Goal: Task Accomplishment & Management: Use online tool/utility

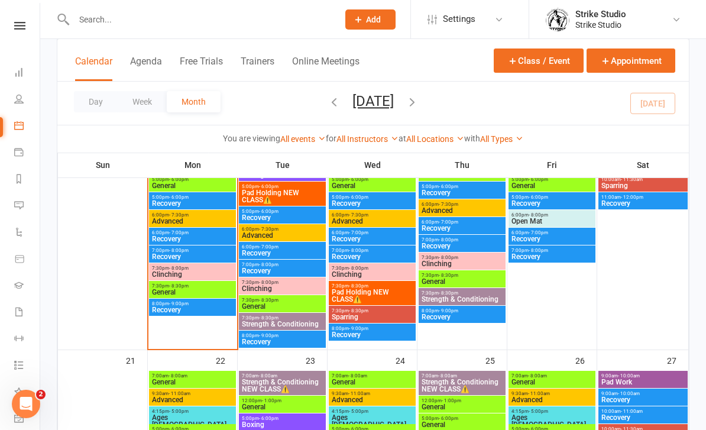
click at [202, 297] on div "7:30pm - 8:30pm General" at bounding box center [192, 289] width 87 height 17
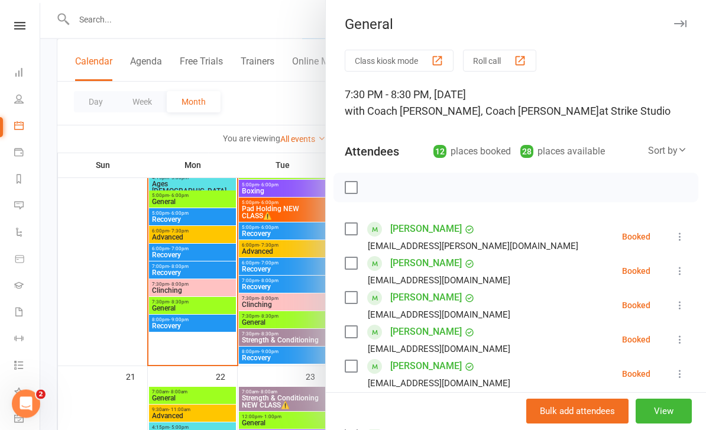
click at [213, 238] on div at bounding box center [373, 215] width 666 height 430
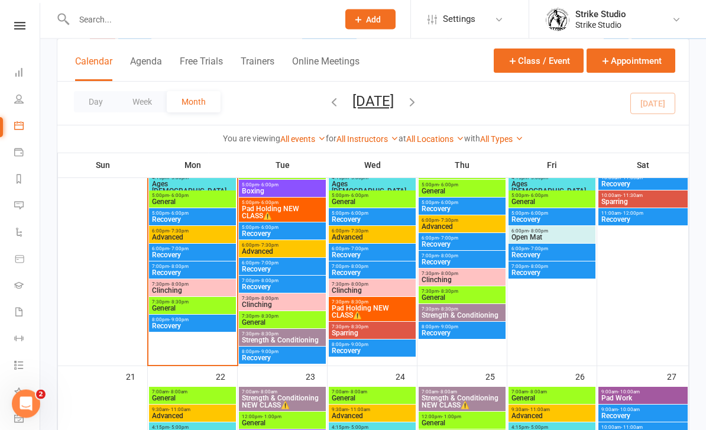
scroll to position [651, 0]
click at [202, 200] on span "General" at bounding box center [192, 201] width 82 height 7
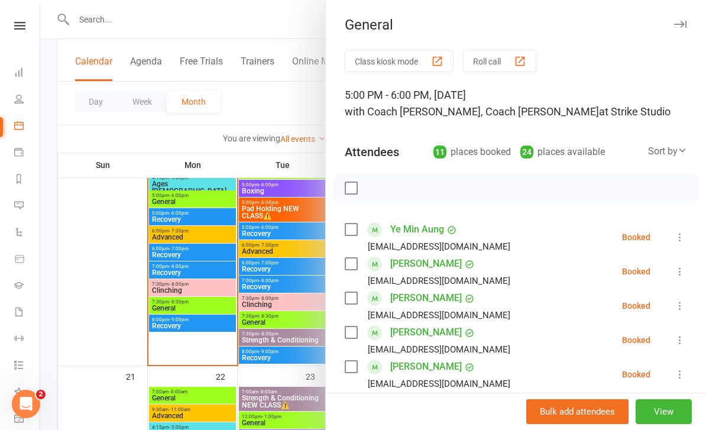
scroll to position [0, 0]
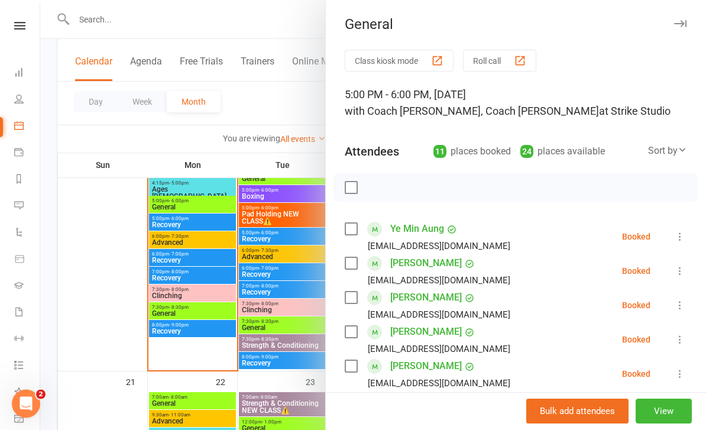
click at [208, 190] on div at bounding box center [373, 215] width 666 height 430
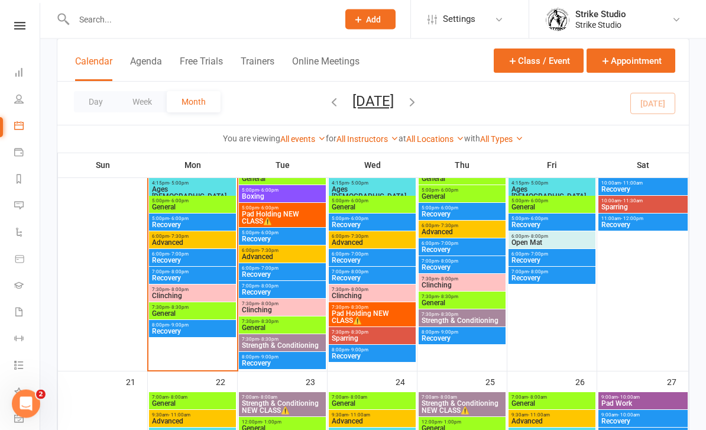
scroll to position [646, 0]
click at [213, 182] on span "4:15pm - 5:00pm" at bounding box center [192, 182] width 82 height 5
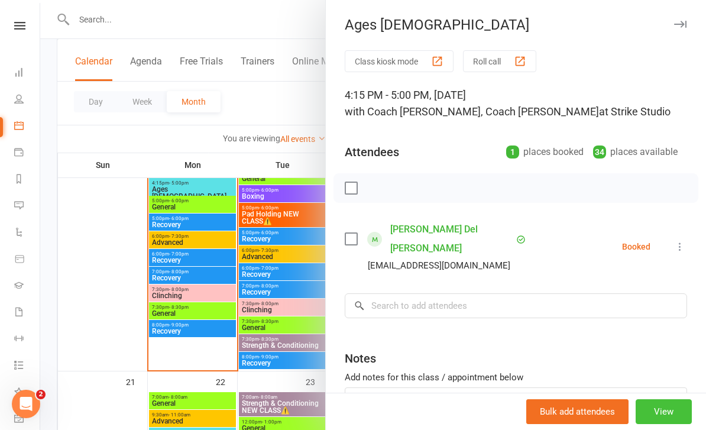
click at [663, 424] on button "View" at bounding box center [664, 411] width 56 height 25
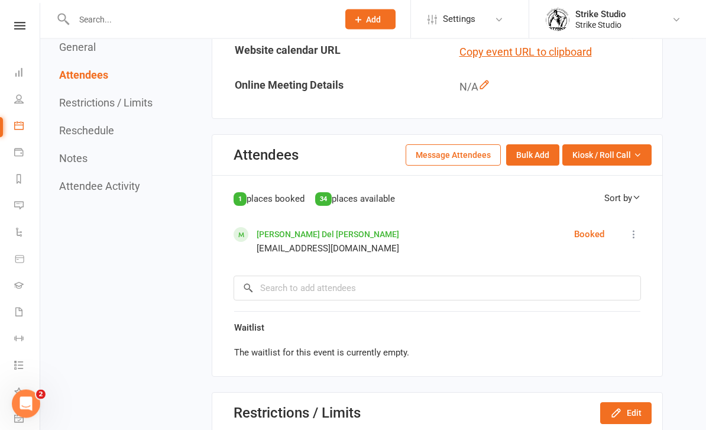
click at [606, 135] on div "Attendees Message Attendees Bulk Add Kiosk / Roll Call Enter Kiosk Mode Enter R…" at bounding box center [437, 155] width 450 height 41
click at [618, 149] on span "Kiosk / Roll Call" at bounding box center [601, 155] width 59 height 13
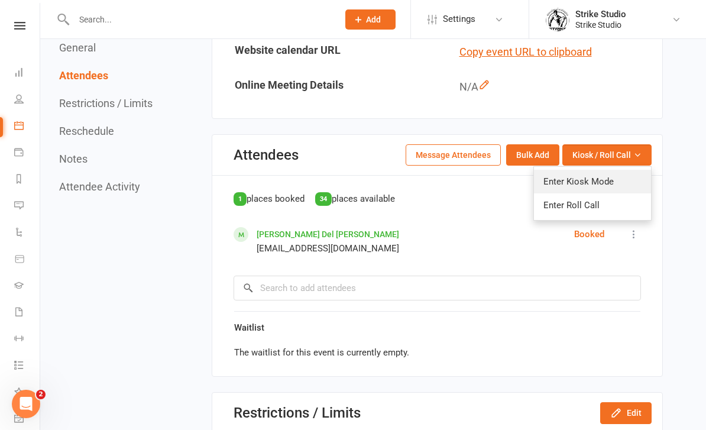
click at [627, 170] on link "Enter Kiosk Mode" at bounding box center [592, 182] width 117 height 24
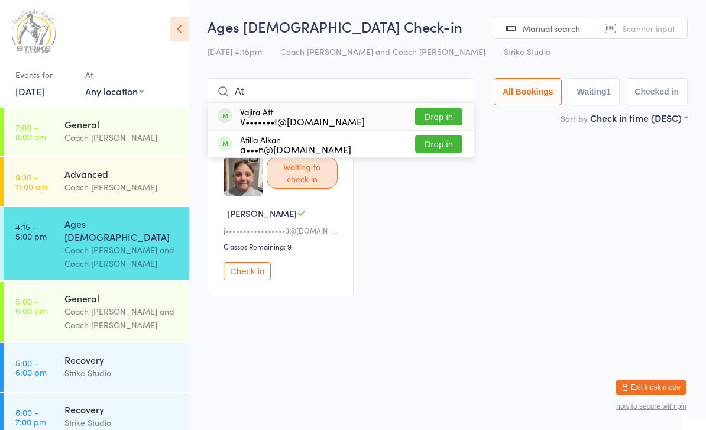
type input "At"
click at [443, 145] on button "Drop in" at bounding box center [438, 143] width 47 height 17
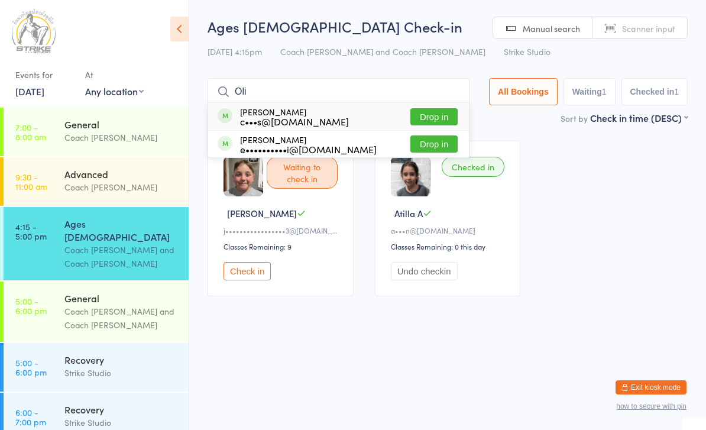
type input "Oli"
click at [438, 120] on button "Drop in" at bounding box center [433, 116] width 47 height 17
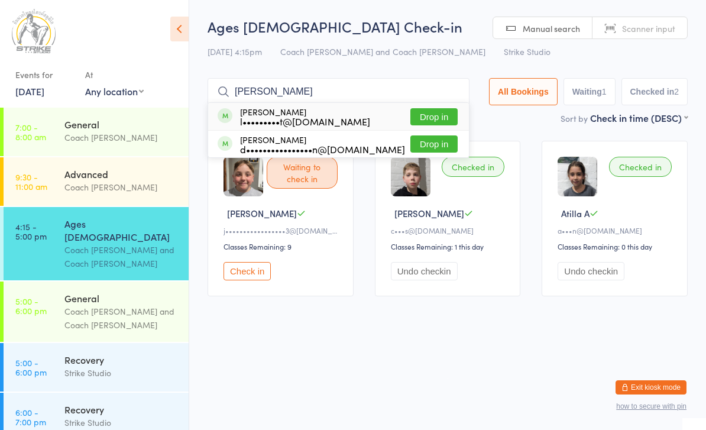
type input "[PERSON_NAME]"
click at [432, 122] on button "Drop in" at bounding box center [433, 116] width 47 height 17
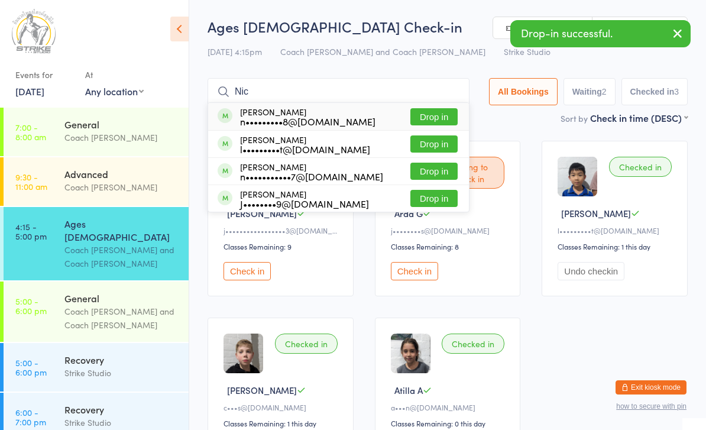
type input "Nic"
click at [416, 145] on button "Drop in" at bounding box center [433, 143] width 47 height 17
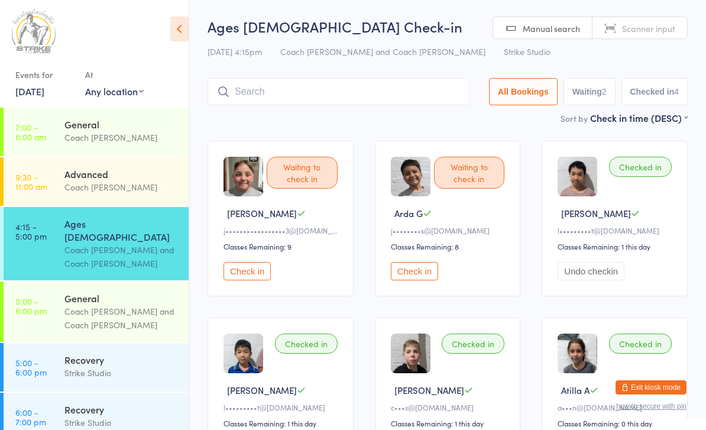
click at [252, 280] on button "Check in" at bounding box center [246, 271] width 47 height 18
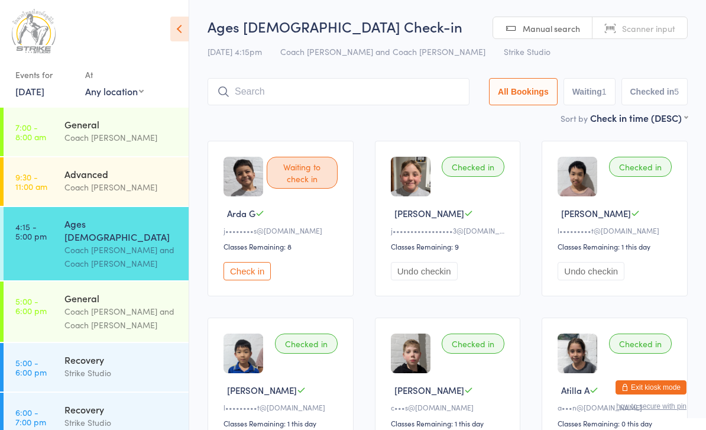
click at [415, 95] on input "search" at bounding box center [339, 91] width 262 height 27
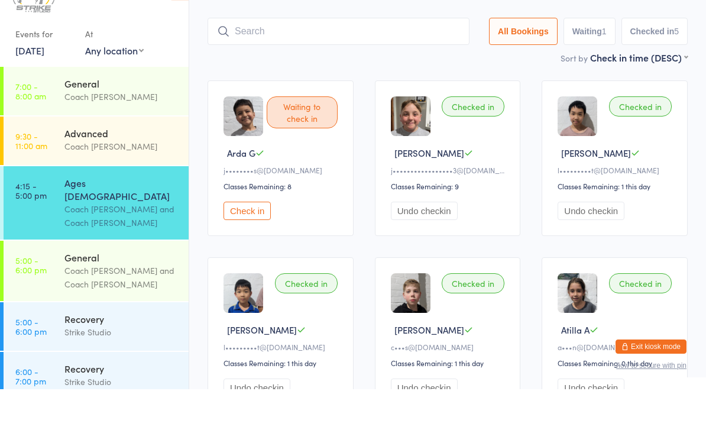
scroll to position [38, 0]
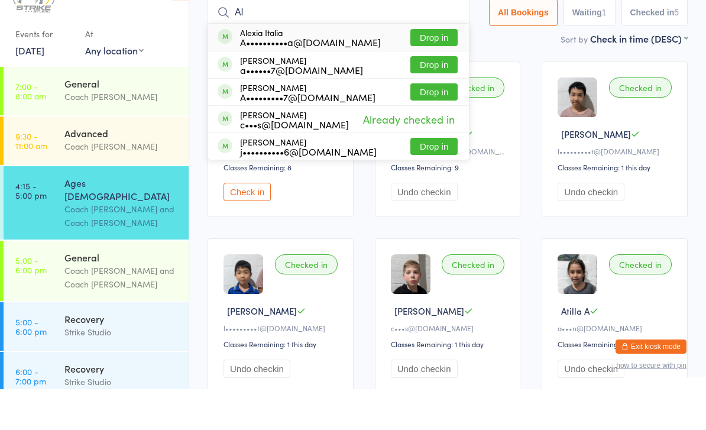
type input "A"
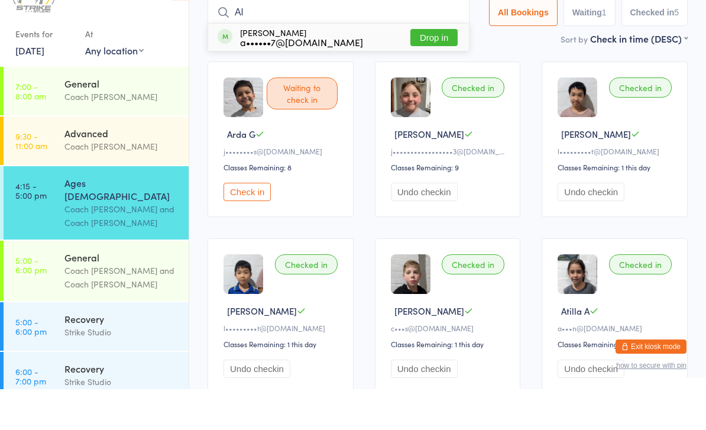
type input "A"
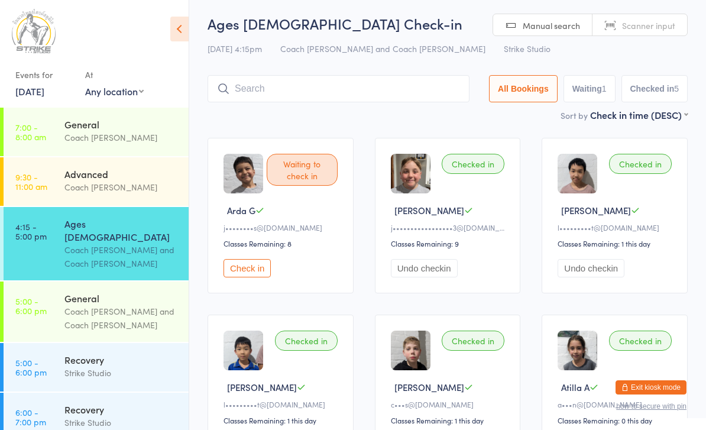
scroll to position [0, 0]
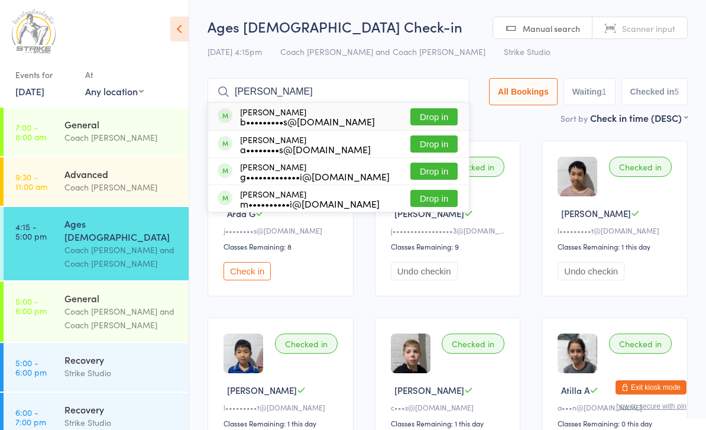
type input "[PERSON_NAME]"
click at [442, 124] on button "Drop in" at bounding box center [433, 116] width 47 height 17
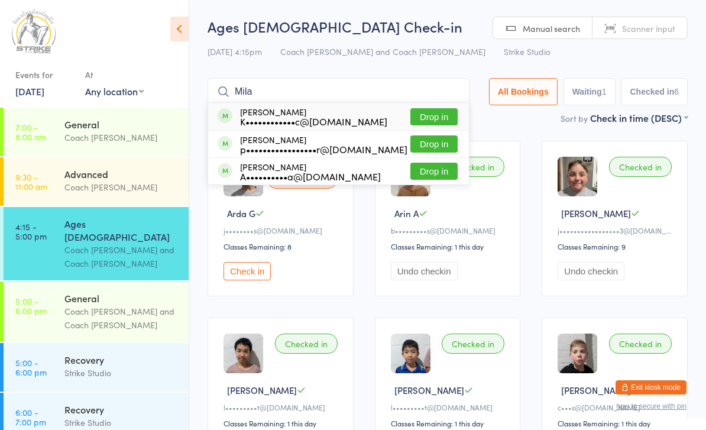
type input "Mila"
click at [427, 114] on button "Drop in" at bounding box center [433, 116] width 47 height 17
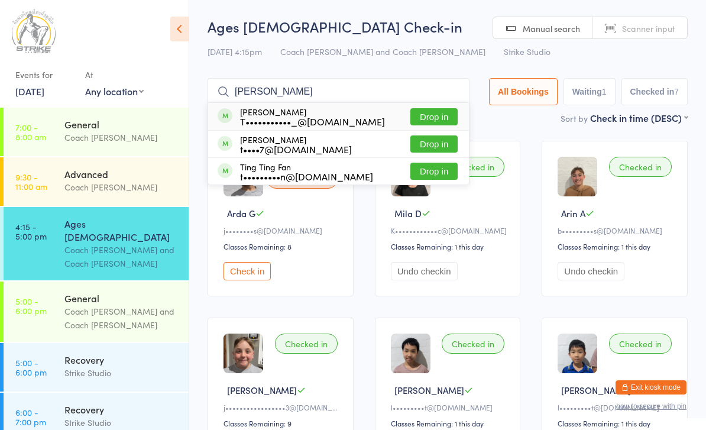
type input "[PERSON_NAME]"
click at [418, 152] on button "Drop in" at bounding box center [433, 143] width 47 height 17
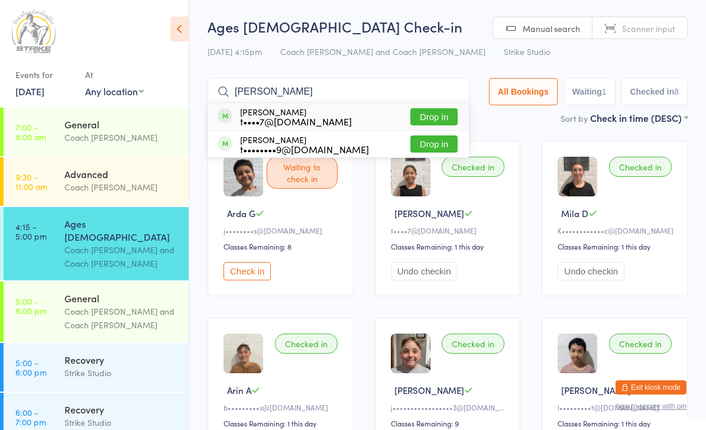
type input "[PERSON_NAME]"
click at [442, 119] on button "Drop in" at bounding box center [433, 116] width 47 height 17
